Goal: Information Seeking & Learning: Learn about a topic

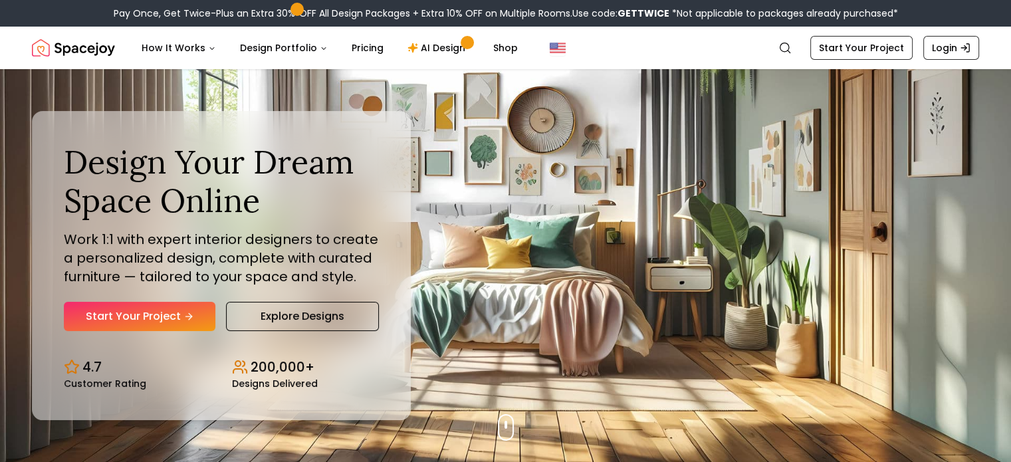
click at [41, 48] on img "Spacejoy" at bounding box center [73, 48] width 83 height 27
click at [75, 50] on img "Spacejoy" at bounding box center [73, 48] width 83 height 27
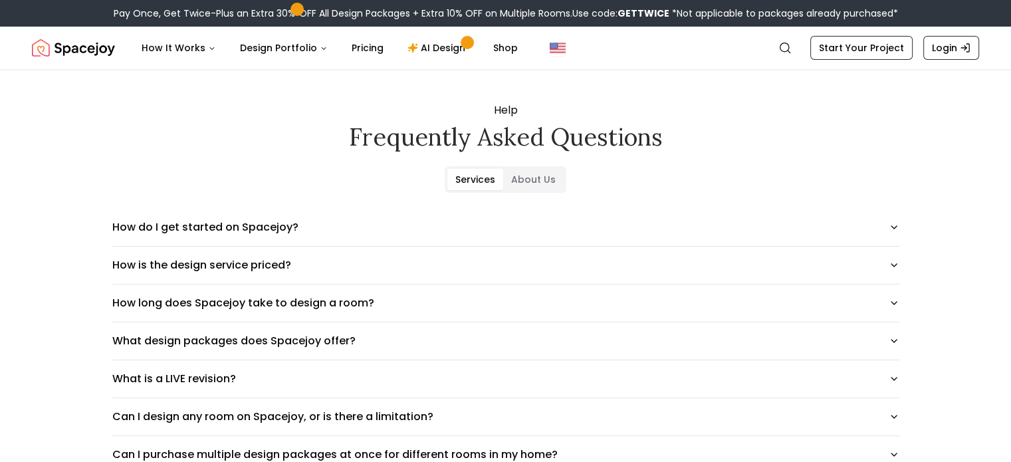
scroll to position [10, 0]
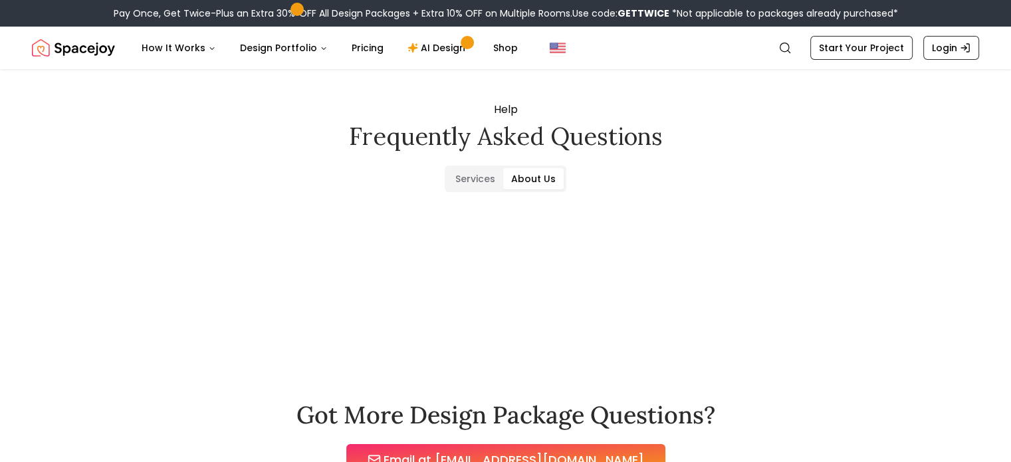
click at [529, 181] on Us "About Us" at bounding box center [533, 178] width 60 height 21
click at [253, 303] on button "Connect with us" at bounding box center [505, 302] width 787 height 37
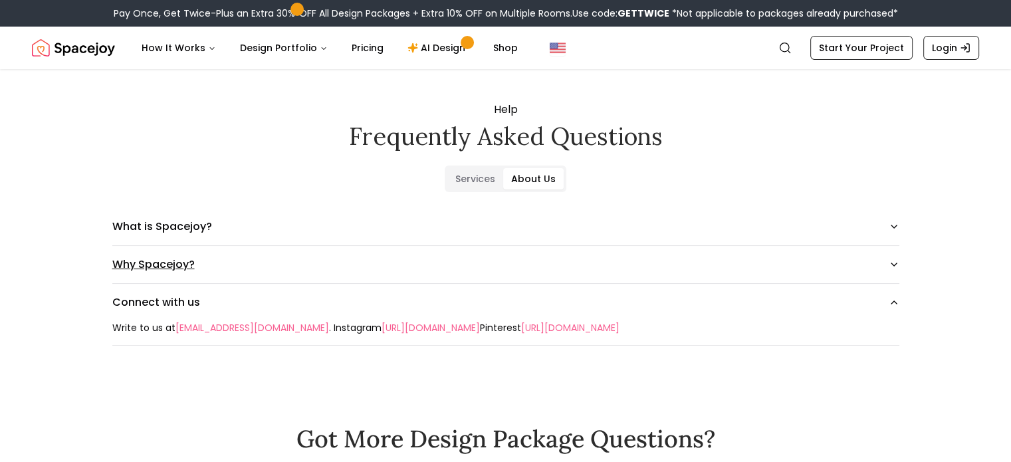
click at [183, 275] on button "Why Spacejoy?" at bounding box center [505, 264] width 787 height 37
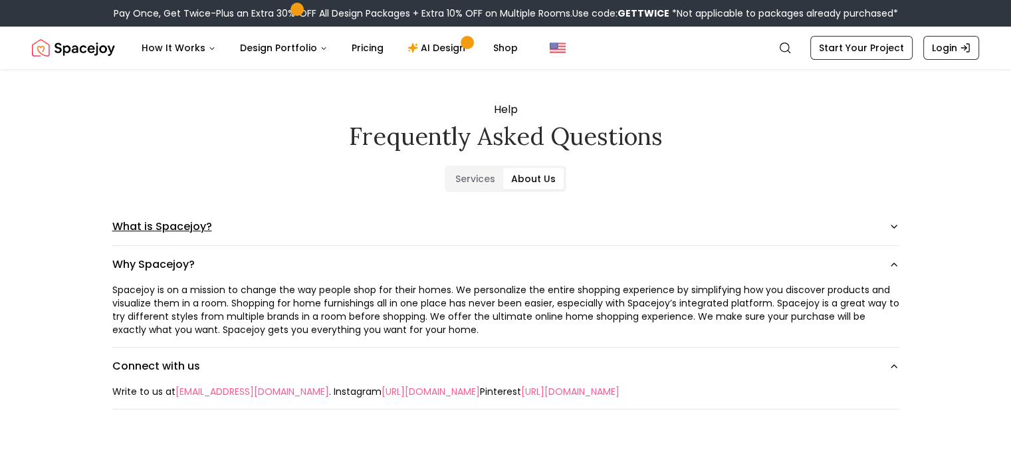
click at [154, 235] on button "What is Spacejoy?" at bounding box center [505, 226] width 787 height 37
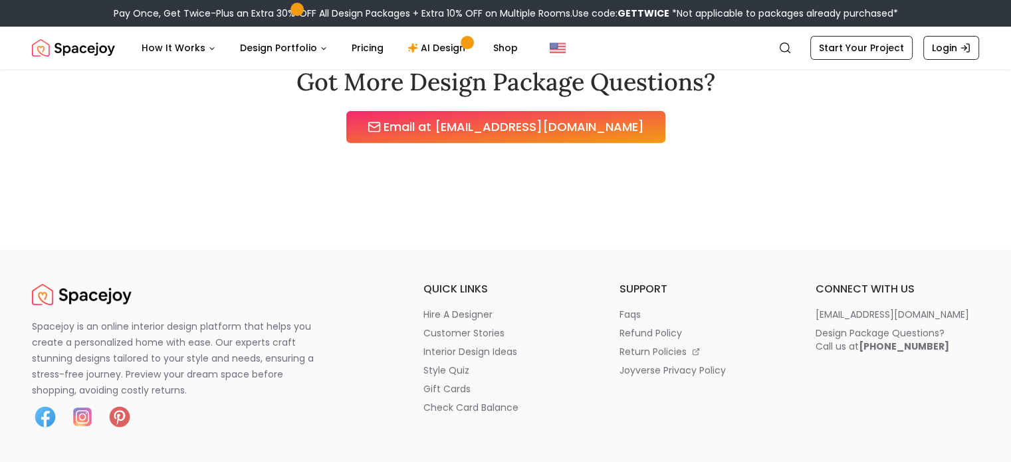
scroll to position [500, 0]
